Goal: Obtain resource: Download file/media

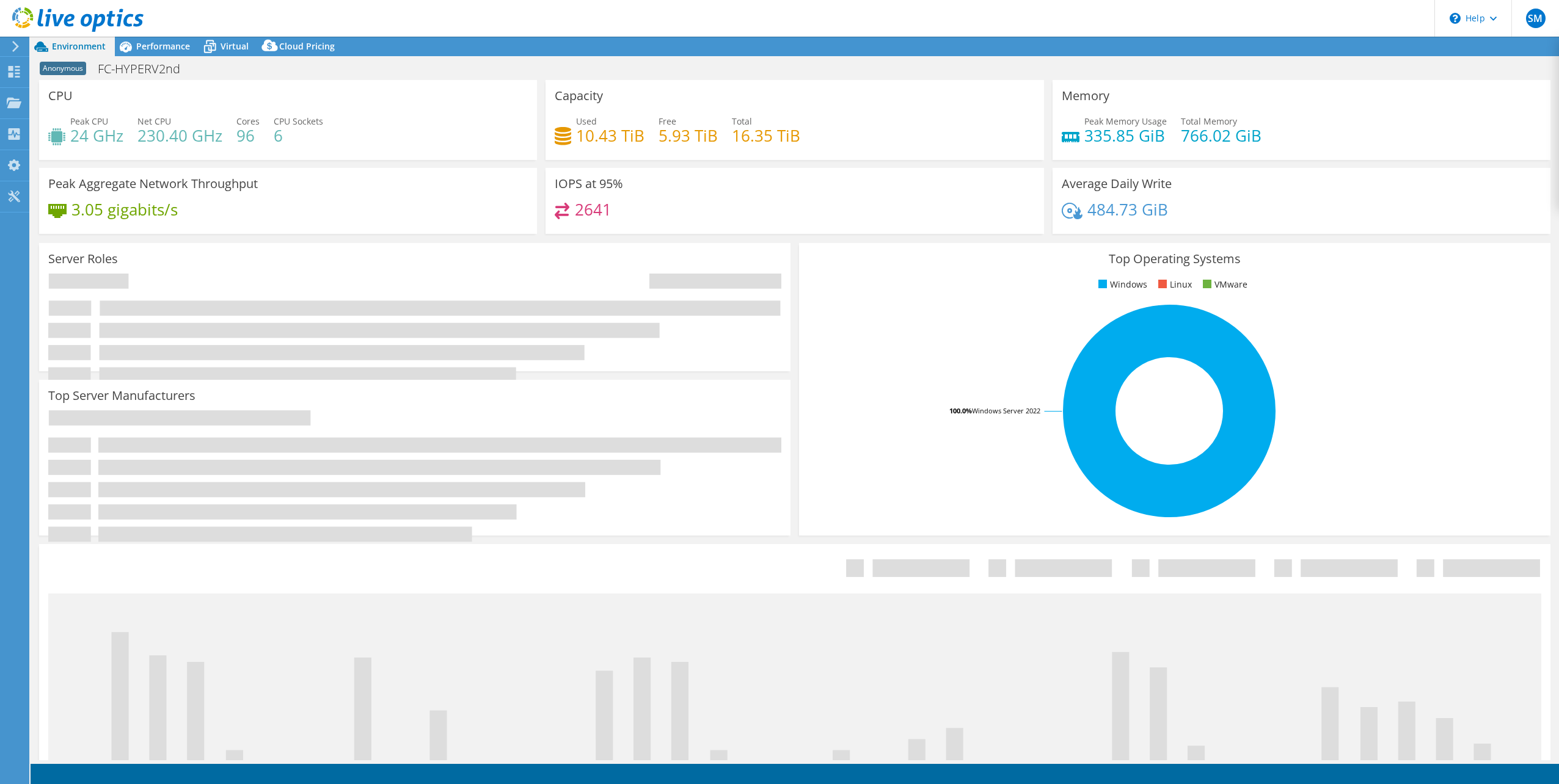
select select "USD"
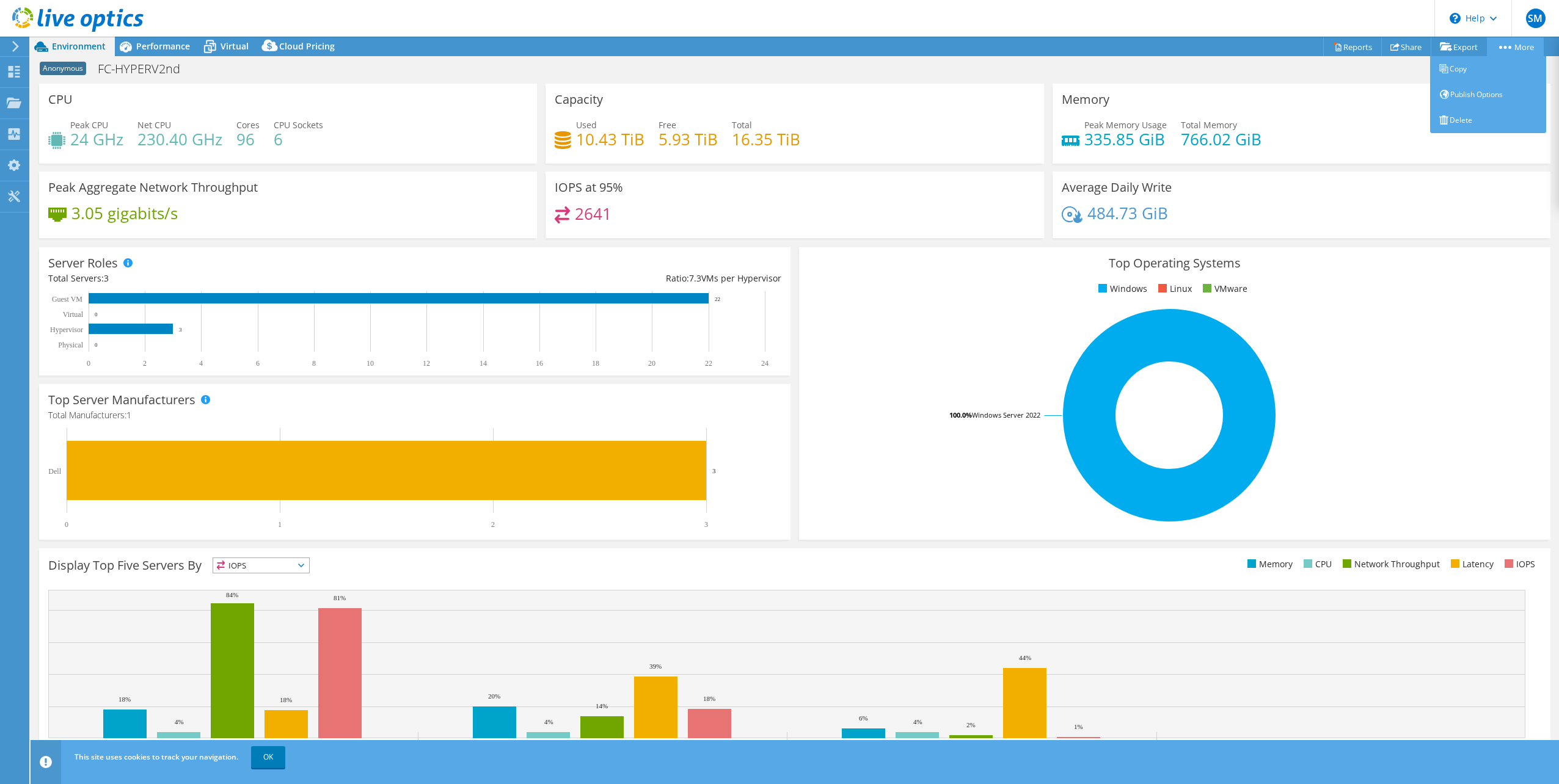
click at [1525, 48] on link "More" at bounding box center [1515, 46] width 56 height 19
click at [1341, 44] on link "Reports" at bounding box center [1353, 46] width 59 height 19
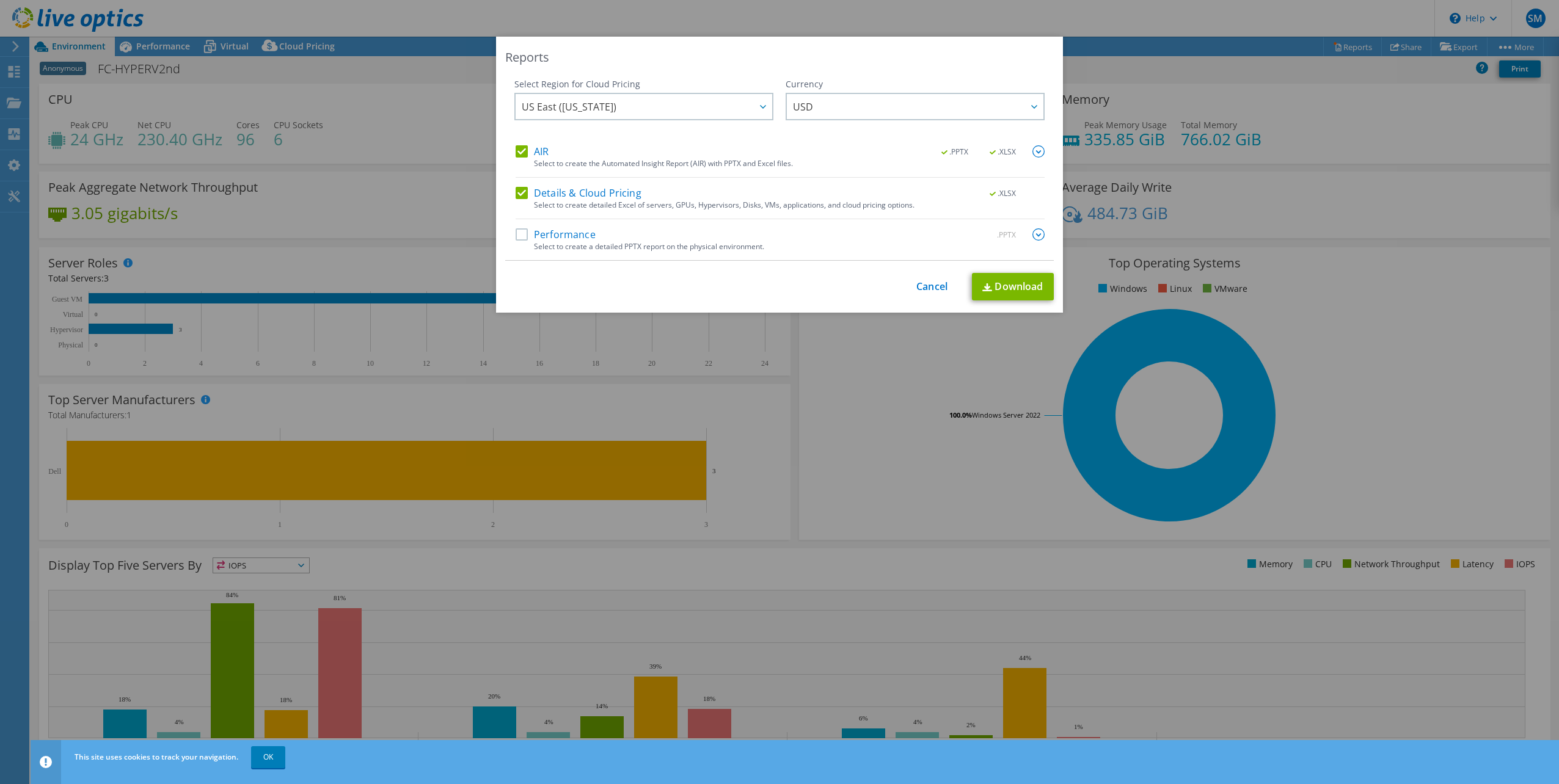
click at [517, 193] on label "Details & Cloud Pricing" at bounding box center [578, 193] width 126 height 12
click at [0, 0] on input "Details & Cloud Pricing" at bounding box center [0, 0] width 0 height 0
click at [519, 148] on label "AIR" at bounding box center [532, 151] width 33 height 12
click at [0, 0] on input "AIR" at bounding box center [0, 0] width 0 height 0
click at [516, 236] on label "Performance" at bounding box center [556, 234] width 80 height 12
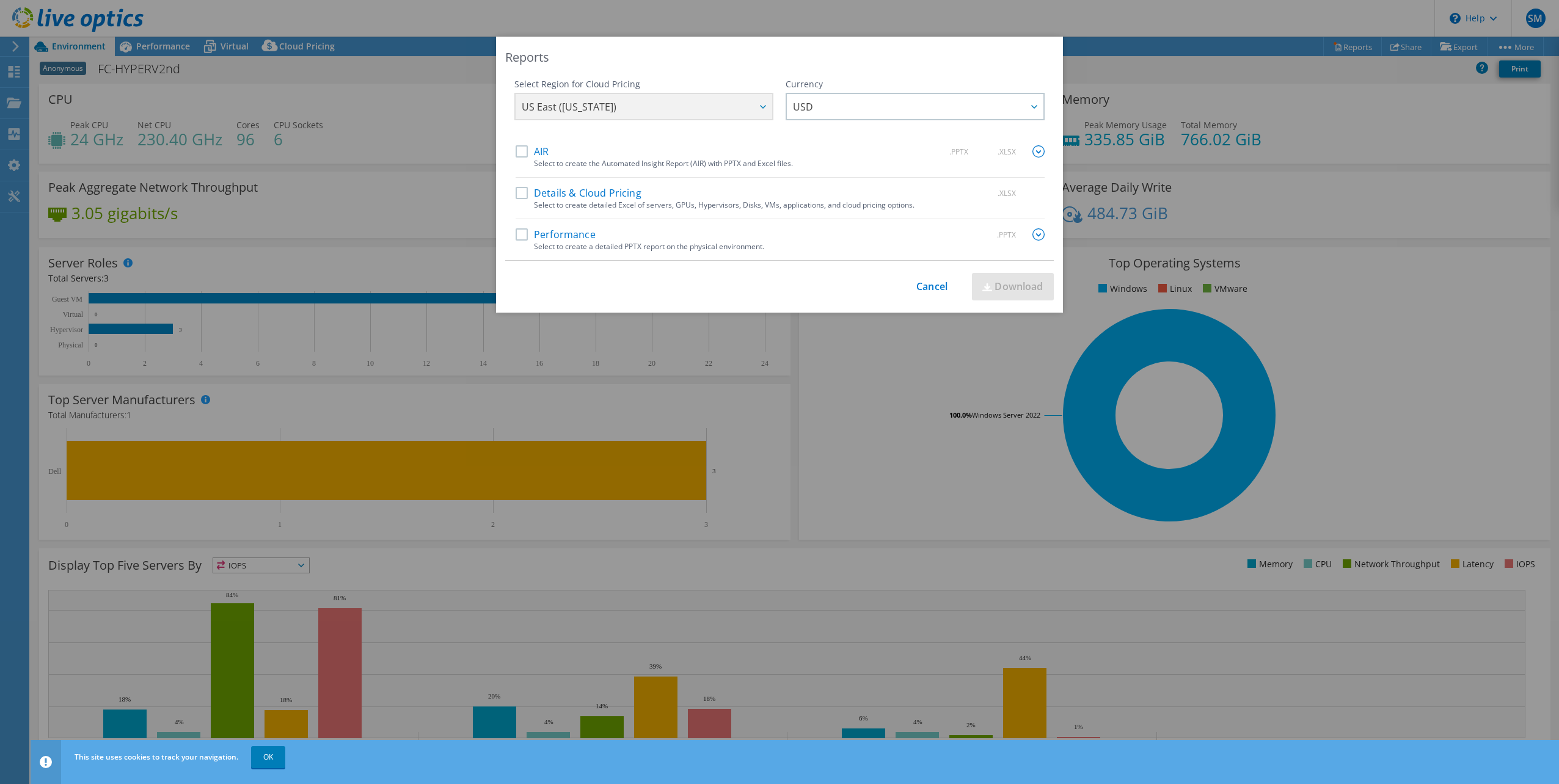
click at [0, 0] on input "Performance" at bounding box center [0, 0] width 0 height 0
click at [1006, 286] on link "Download" at bounding box center [1012, 287] width 82 height 28
click at [920, 283] on link "Cancel" at bounding box center [931, 286] width 31 height 11
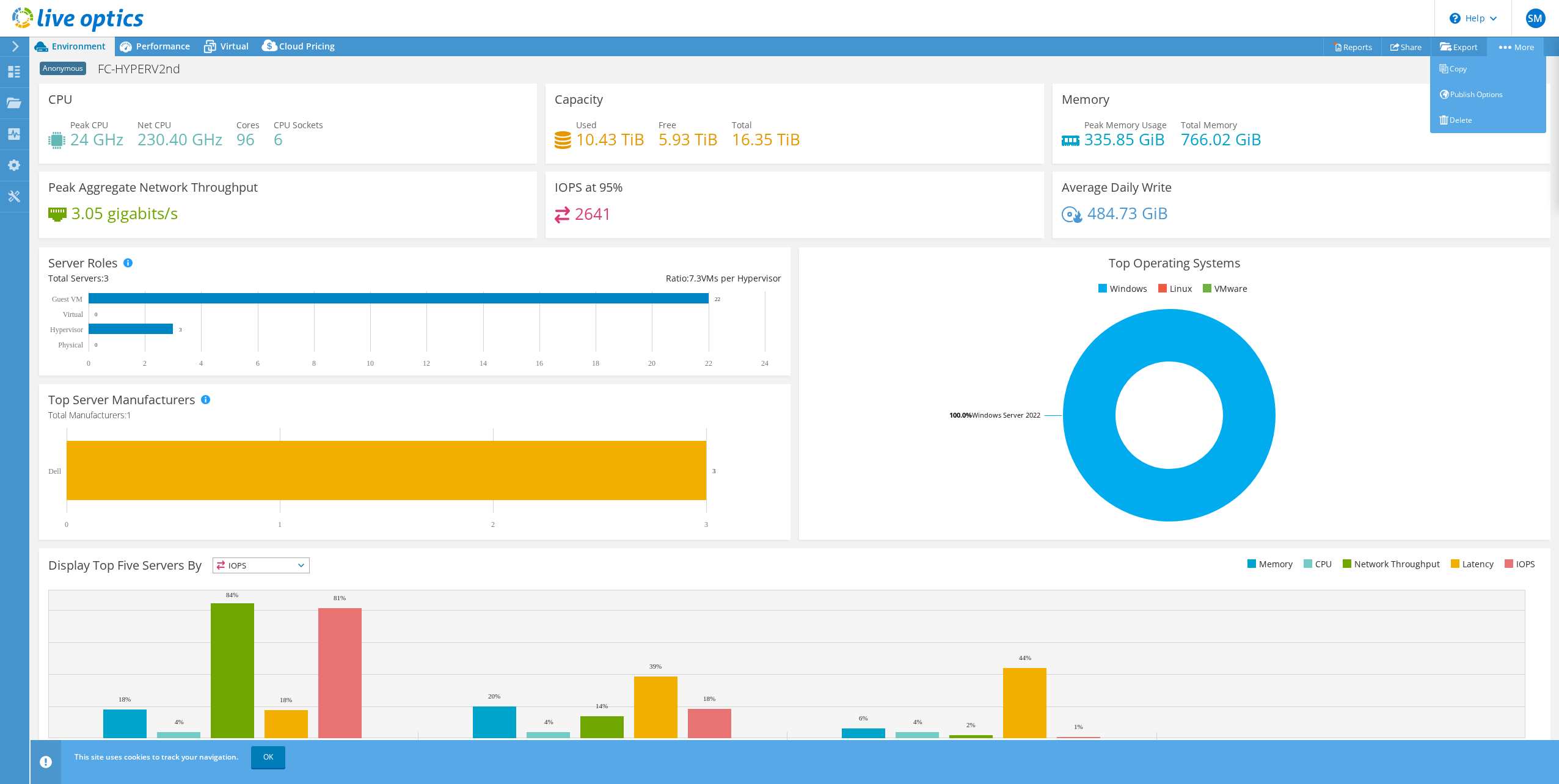
click at [1504, 44] on link "More" at bounding box center [1515, 46] width 56 height 19
click at [1454, 47] on link "Export" at bounding box center [1458, 46] width 56 height 19
click at [1350, 47] on link "Reports" at bounding box center [1353, 46] width 59 height 19
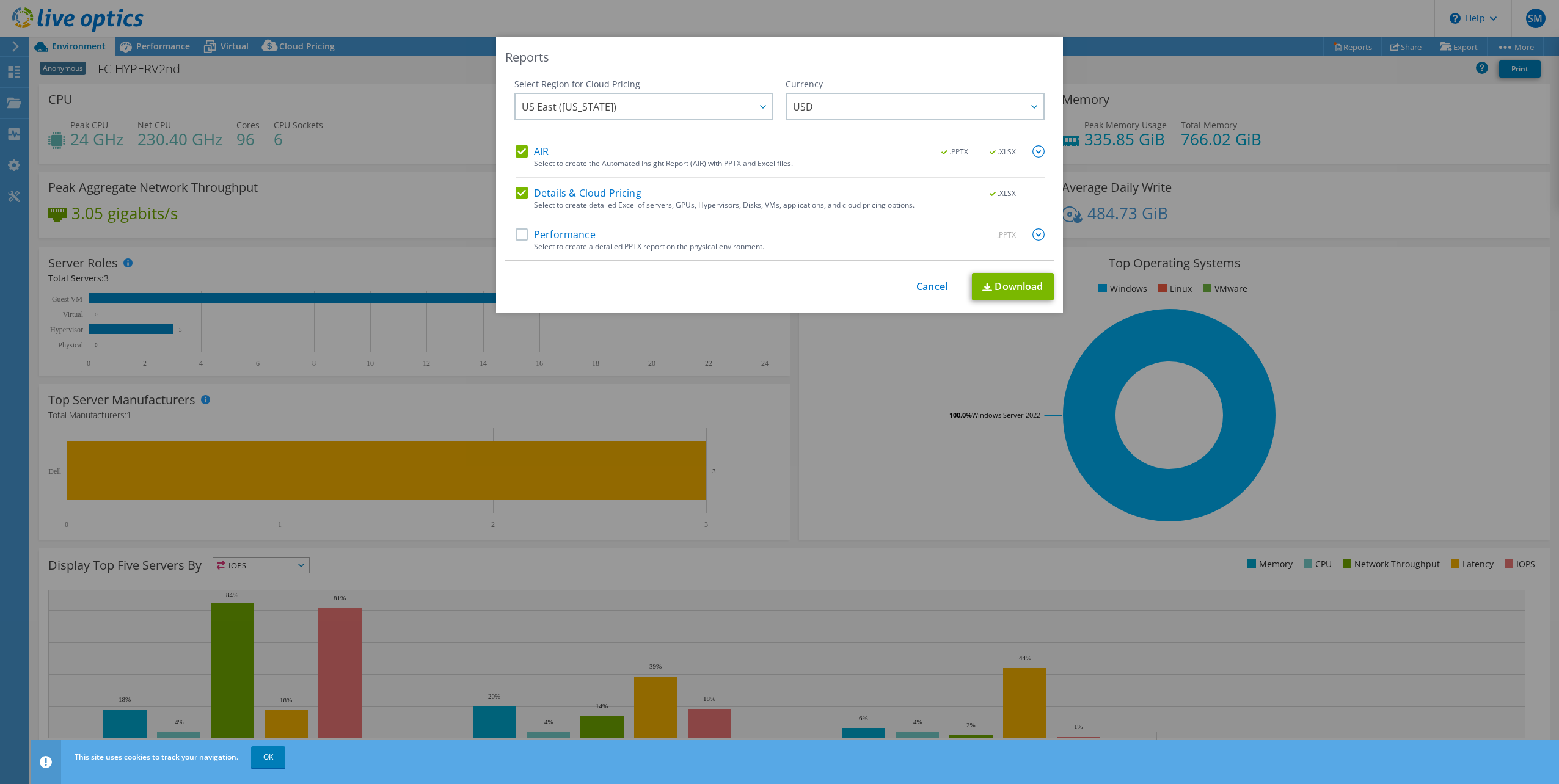
click at [520, 150] on label "AIR" at bounding box center [532, 151] width 33 height 12
click at [0, 0] on input "AIR" at bounding box center [0, 0] width 0 height 0
click at [1003, 282] on link "Download" at bounding box center [1012, 287] width 82 height 28
